Goal: Information Seeking & Learning: Find specific fact

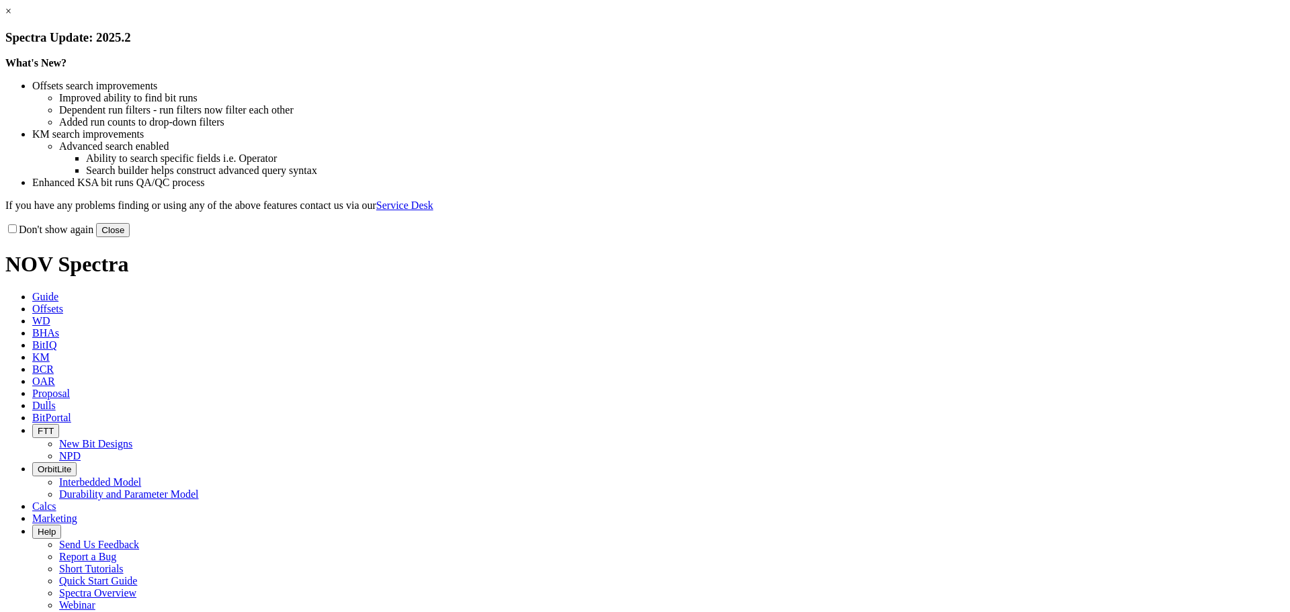
click at [11, 17] on link "×" at bounding box center [8, 10] width 6 height 11
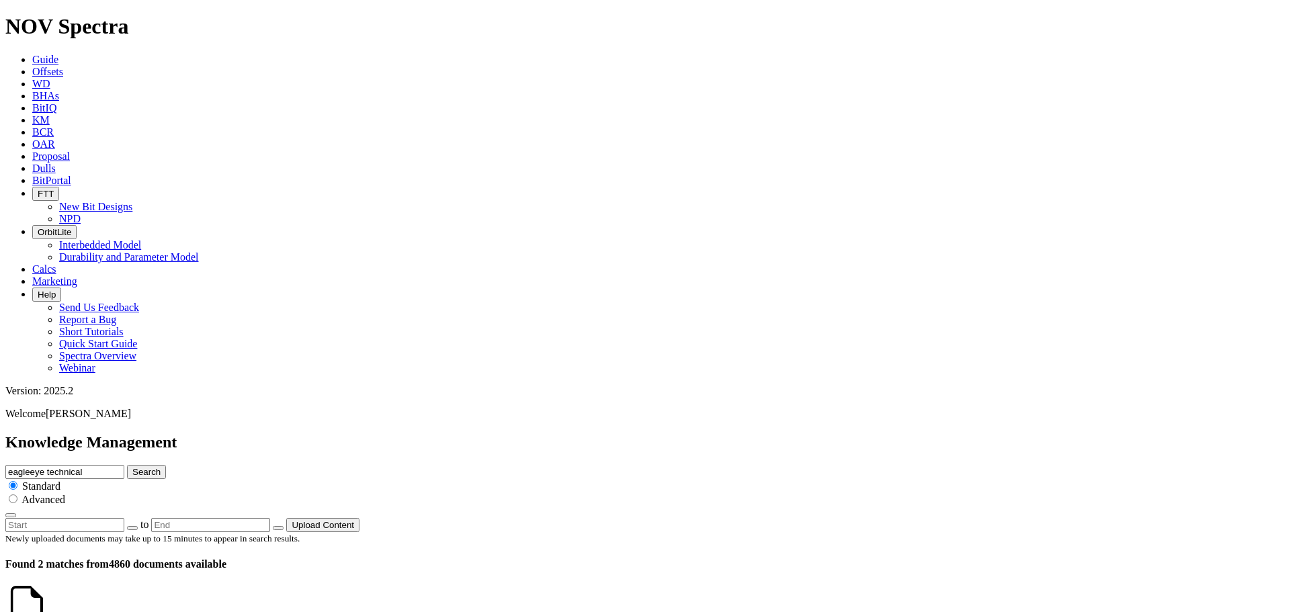
drag, startPoint x: 674, startPoint y: 75, endPoint x: 523, endPoint y: 82, distance: 150.6
click at [523, 433] on div "Knowledge Management eagleeye technical Search Standard Advanced to Upload Cont…" at bounding box center [644, 482] width 1279 height 99
type input "jambiya"
click at [127, 465] on button "Search" at bounding box center [146, 472] width 39 height 14
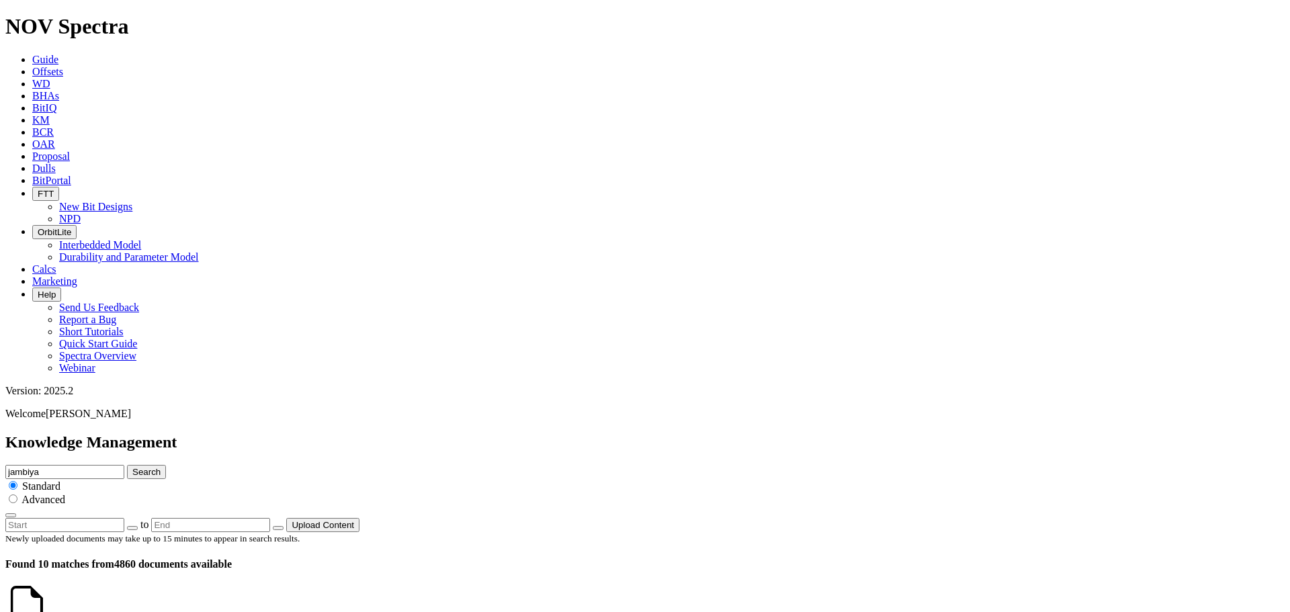
click at [48, 611] on icon at bounding box center [48, 619] width 0 height 11
click at [124, 465] on input "jambiya" at bounding box center [64, 472] width 119 height 14
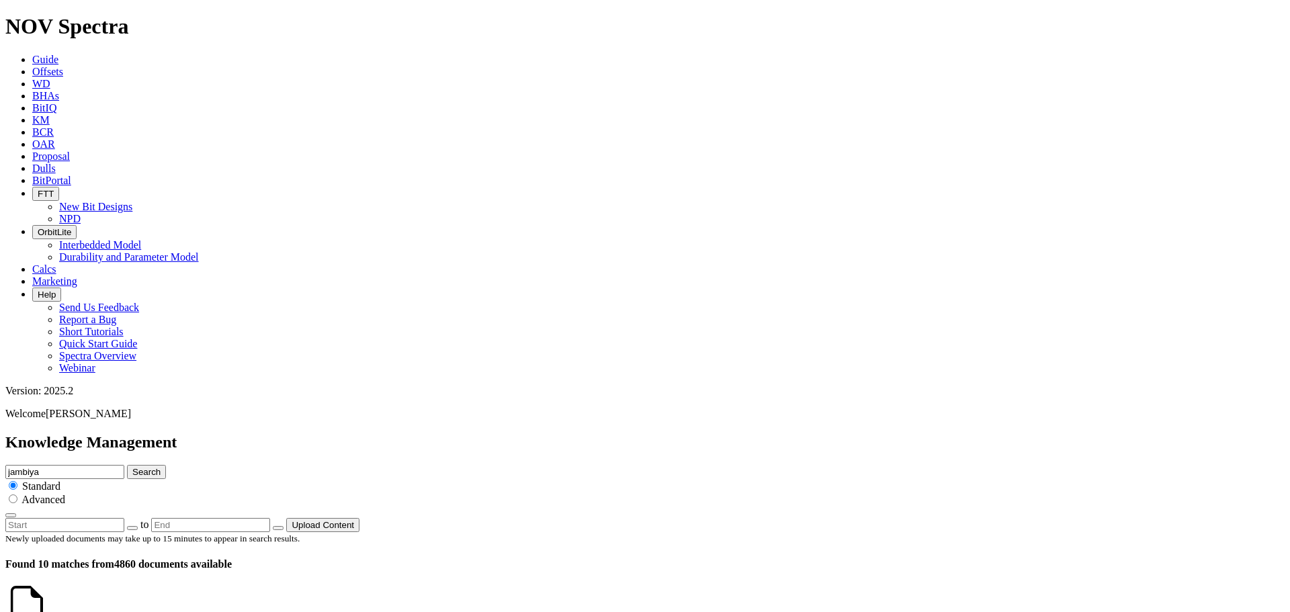
click at [124, 465] on input "jambiya" at bounding box center [64, 472] width 119 height 14
paste input "ION+ Infinity"
click at [124, 465] on input "ION+ Infinity" at bounding box center [64, 472] width 119 height 14
type input "ION+ Infinity"
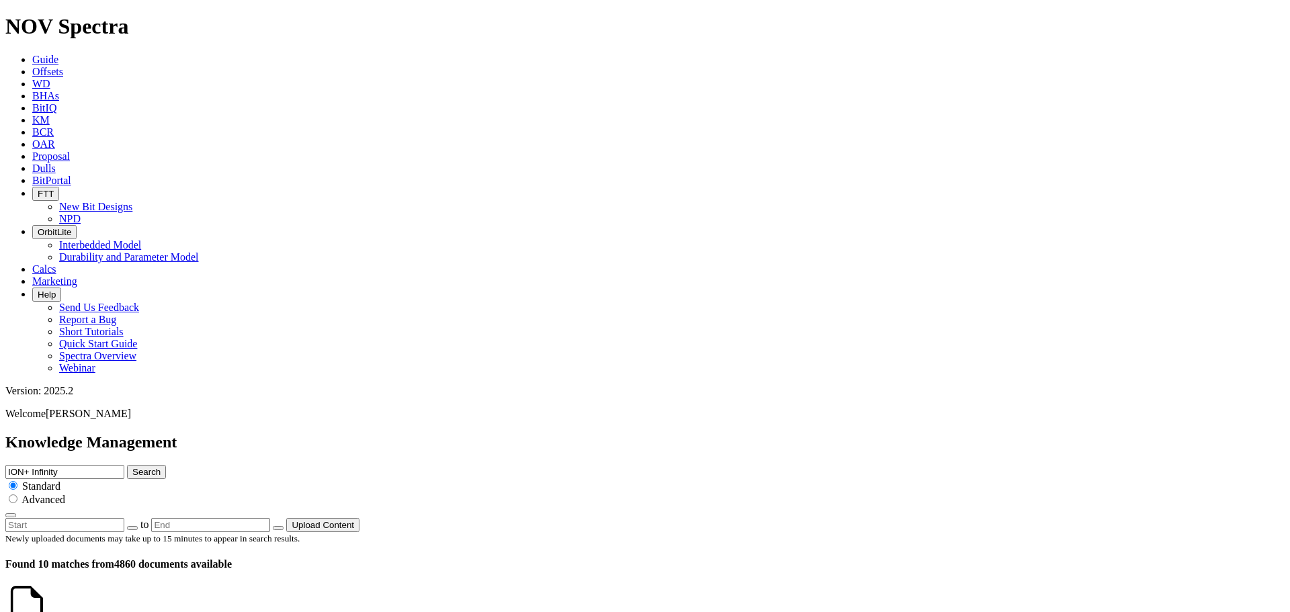
click at [132, 467] on icon "submit" at bounding box center [132, 472] width 0 height 10
click at [48, 611] on link at bounding box center [48, 619] width 0 height 11
click at [32, 114] on icon at bounding box center [32, 119] width 0 height 11
click at [56, 102] on link "BitIQ" at bounding box center [44, 107] width 24 height 11
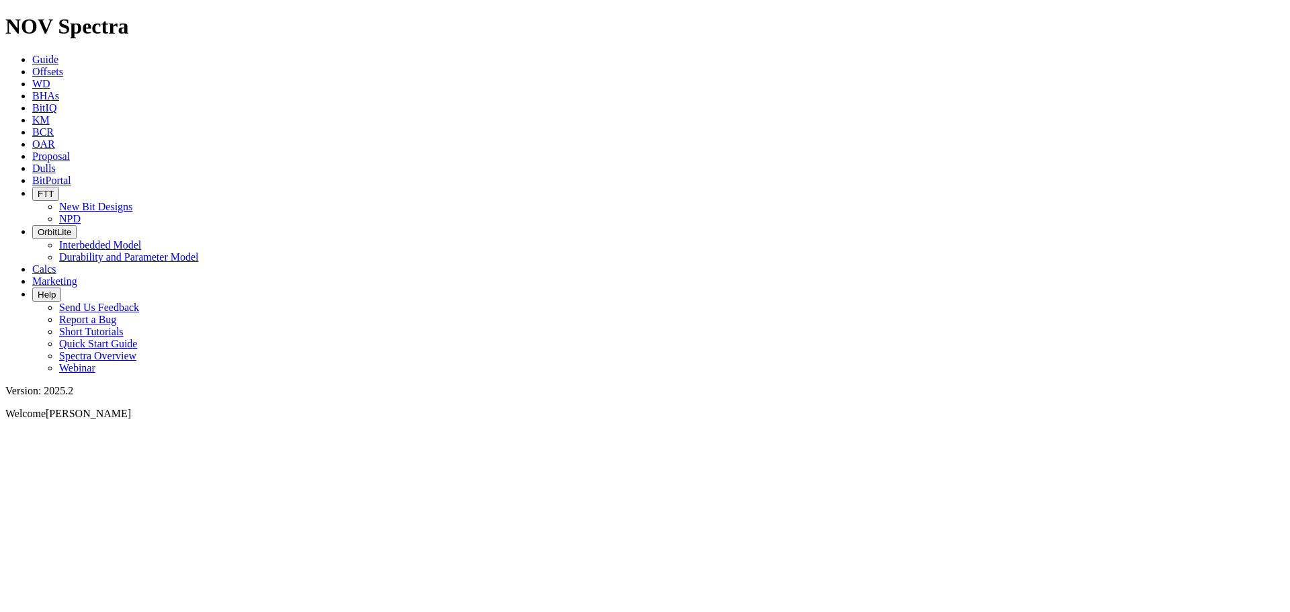
click at [384, 431] on div at bounding box center [644, 431] width 1279 height 0
click at [381, 491] on div at bounding box center [644, 491] width 1279 height 0
